Goal: Task Accomplishment & Management: Complete application form

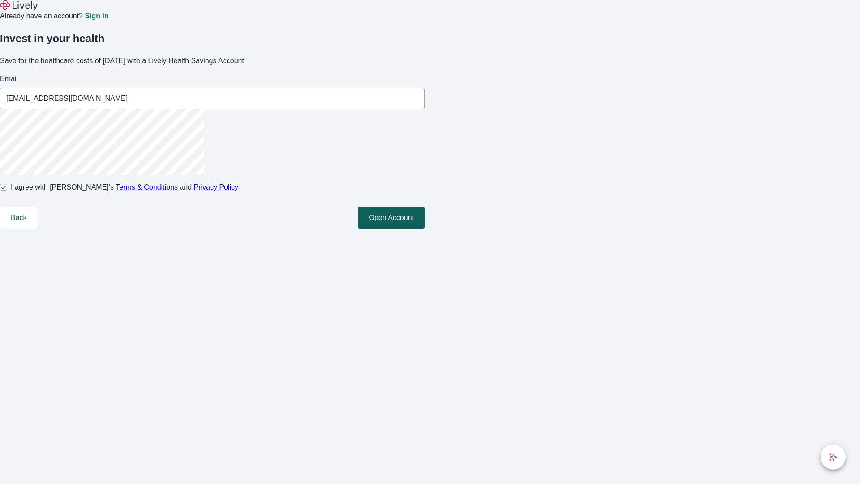
click at [425, 228] on button "Open Account" at bounding box center [391, 217] width 67 height 21
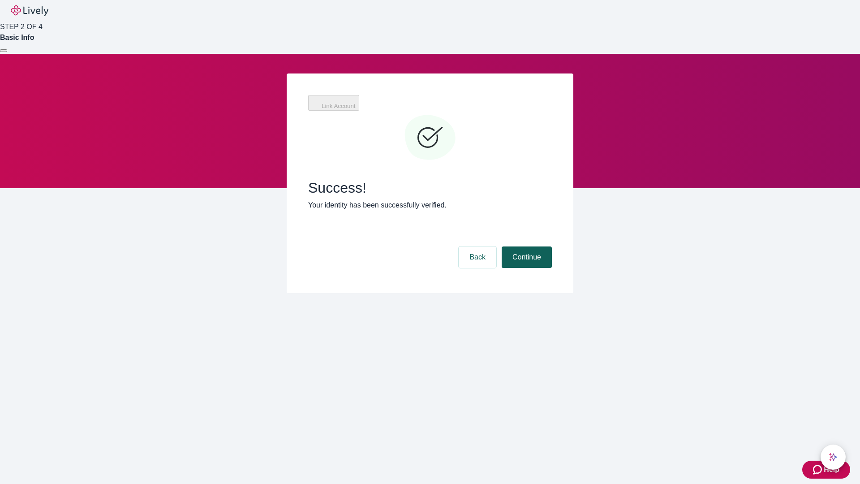
click at [525, 246] on button "Continue" at bounding box center [527, 256] width 50 height 21
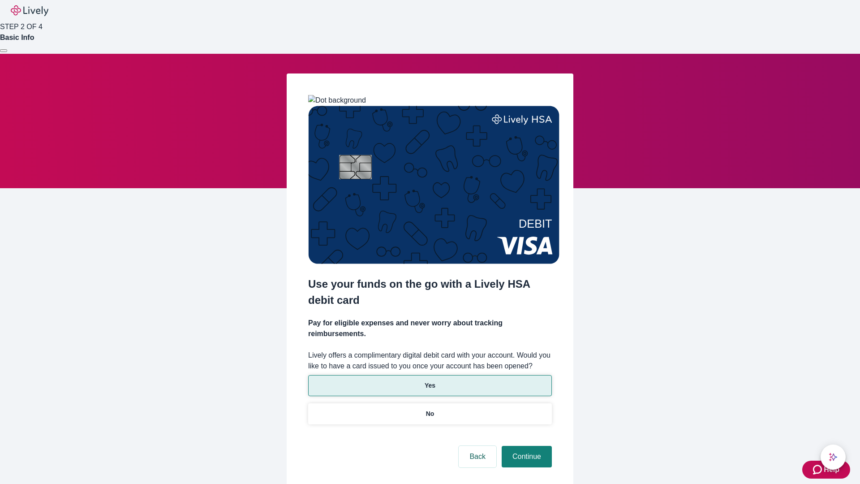
click at [429, 381] on p "Yes" at bounding box center [430, 385] width 11 height 9
click at [525, 446] on button "Continue" at bounding box center [527, 456] width 50 height 21
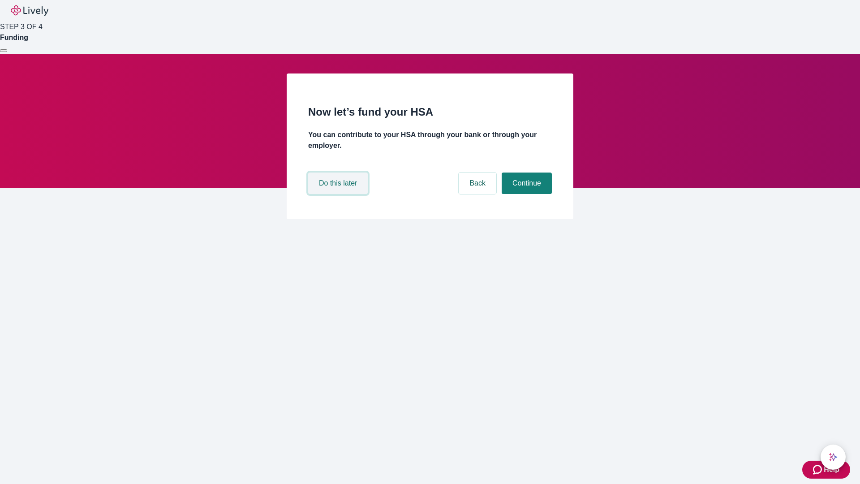
click at [339, 194] on button "Do this later" at bounding box center [338, 182] width 60 height 21
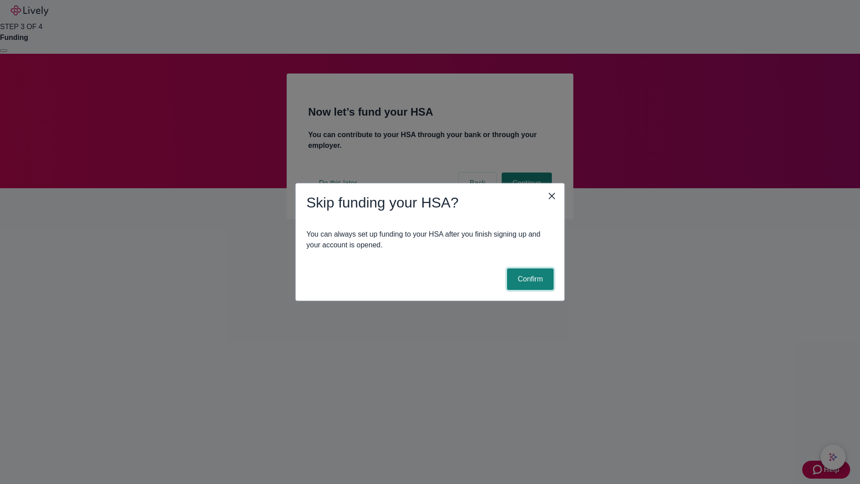
click at [529, 279] on button "Confirm" at bounding box center [530, 278] width 47 height 21
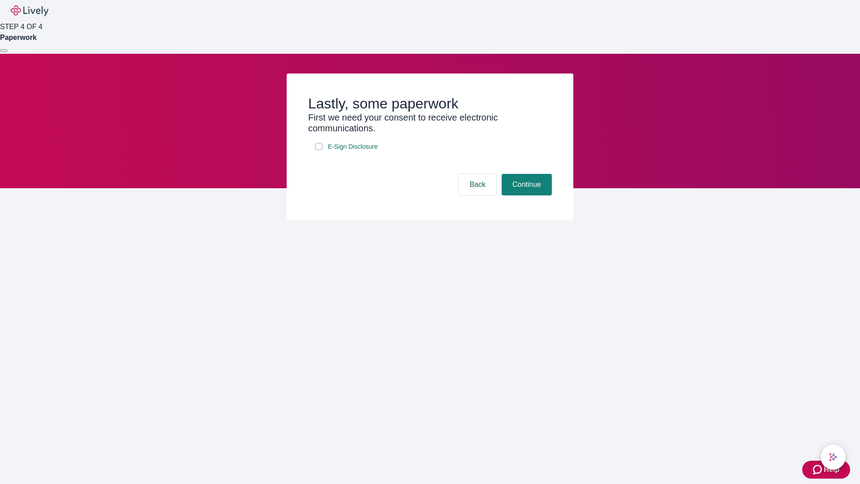
click at [319, 150] on input "E-Sign Disclosure" at bounding box center [318, 146] width 7 height 7
checkbox input "true"
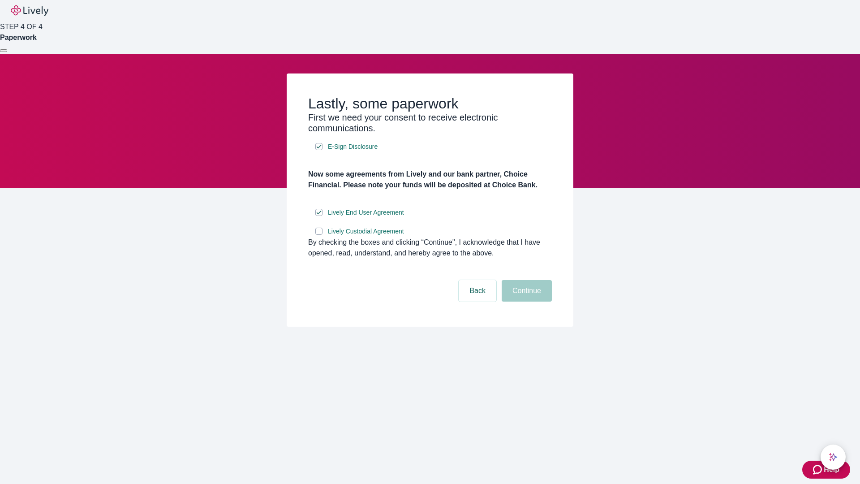
click at [319, 235] on input "Lively Custodial Agreement" at bounding box center [318, 231] width 7 height 7
checkbox input "true"
click at [525, 301] on button "Continue" at bounding box center [527, 290] width 50 height 21
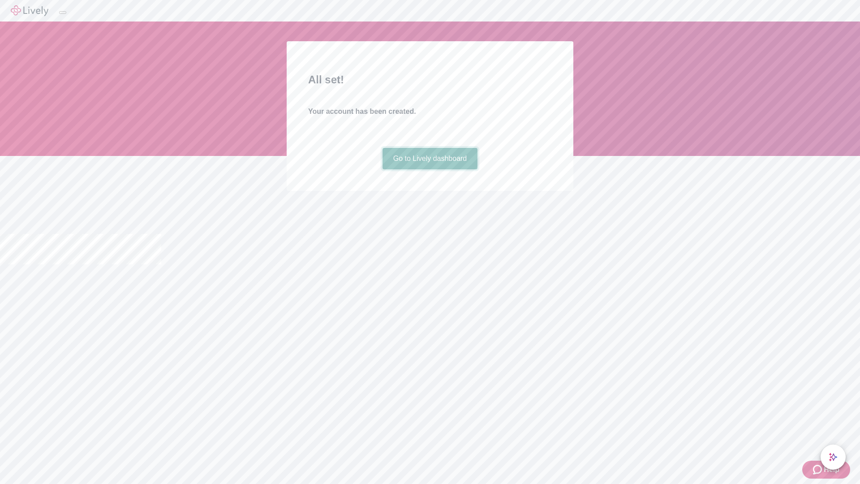
click at [429, 169] on link "Go to Lively dashboard" at bounding box center [429, 158] width 95 height 21
